Goal: Information Seeking & Learning: Learn about a topic

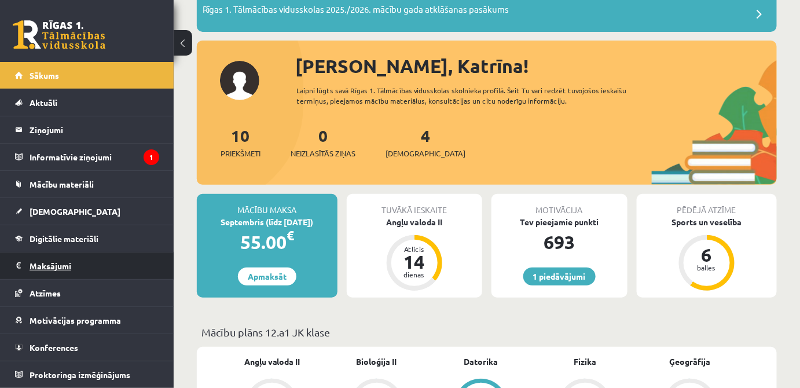
scroll to position [105, 0]
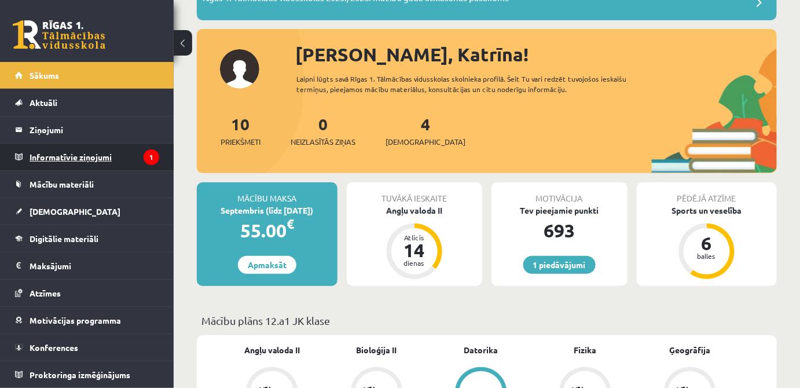
click at [62, 160] on legend "Informatīvie ziņojumi 1" at bounding box center [95, 157] width 130 height 27
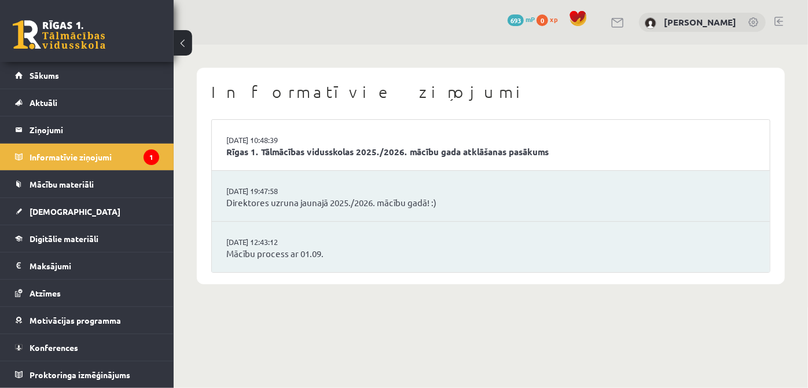
click at [356, 160] on li "02.09.2025 10:48:39 Rīgas 1. Tālmācības vidusskolas 2025./2026. mācību gada atk…" at bounding box center [491, 145] width 558 height 51
click at [367, 149] on link "Rīgas 1. Tālmācības vidusskolas 2025./2026. mācību gada atklāšanas pasākums" at bounding box center [490, 151] width 529 height 13
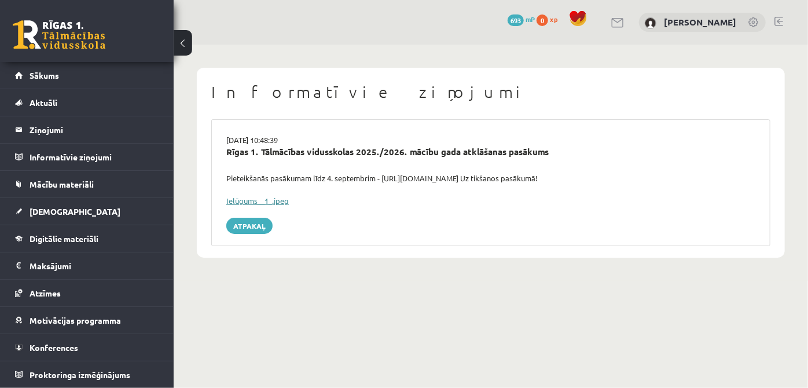
click at [277, 201] on link "Ielūgums__1_.jpeg" at bounding box center [257, 201] width 63 height 10
click at [88, 233] on span "Digitālie materiāli" at bounding box center [64, 238] width 69 height 10
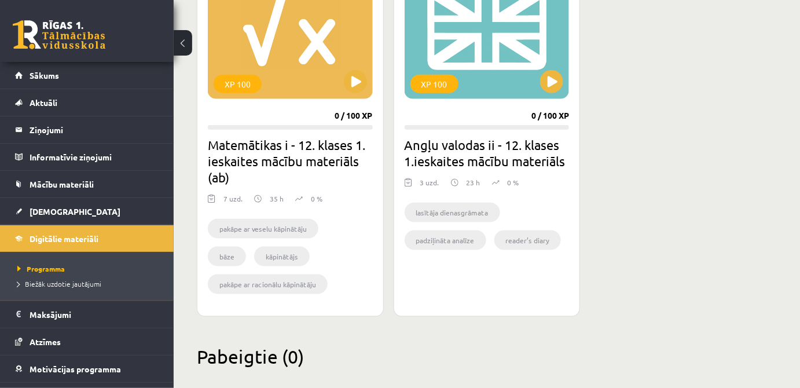
scroll to position [403, 0]
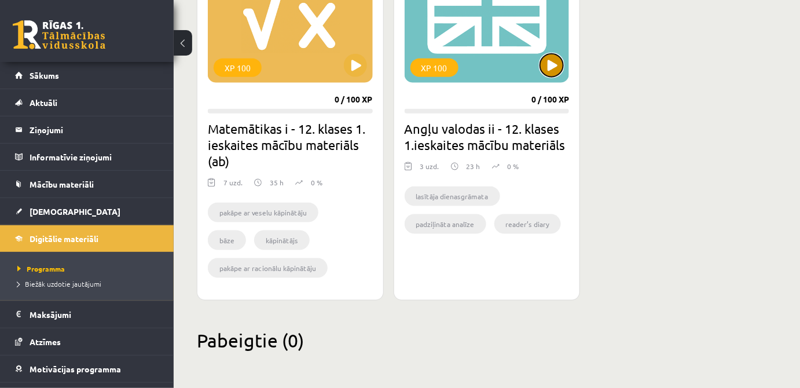
click at [556, 69] on button at bounding box center [551, 65] width 23 height 23
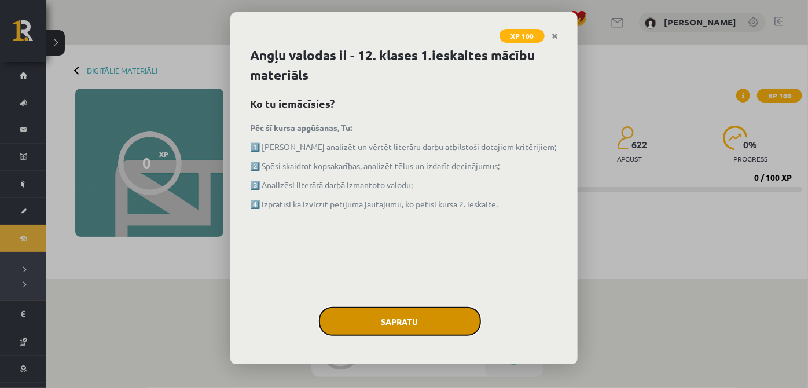
click at [442, 313] on button "Sapratu" at bounding box center [400, 321] width 162 height 29
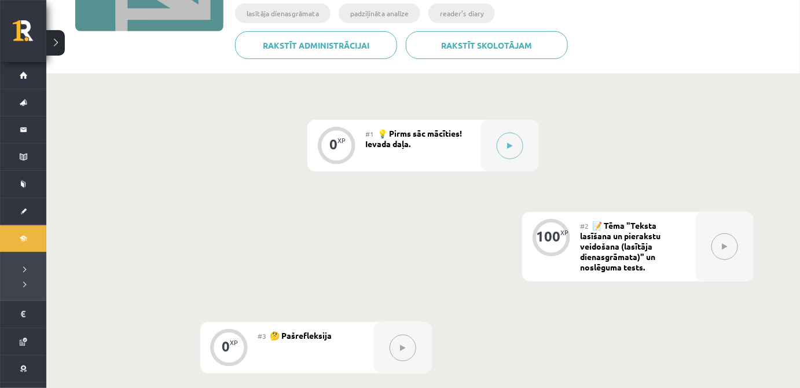
scroll to position [182, 0]
